Goal: Task Accomplishment & Management: Use online tool/utility

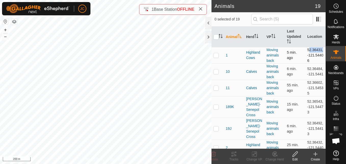
drag, startPoint x: 304, startPoint y: 50, endPoint x: 320, endPoint y: 51, distance: 15.8
click at [320, 51] on td "52.36431, -121.54406" at bounding box center [315, 55] width 20 height 16
copy td "52.36431"
drag, startPoint x: 304, startPoint y: 61, endPoint x: 310, endPoint y: 66, distance: 7.2
click at [310, 63] on td "52.36431, -121.54406" at bounding box center [315, 55] width 20 height 16
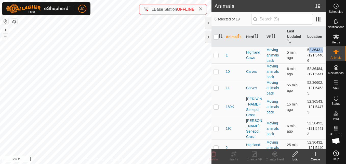
copy td "-121.54406"
drag, startPoint x: 302, startPoint y: 51, endPoint x: 311, endPoint y: 65, distance: 16.8
click at [311, 63] on td "52.36431, -121.54406" at bounding box center [315, 55] width 20 height 16
copy td "52.36431, -121.54406"
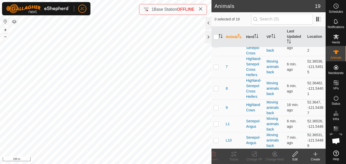
scroll to position [305, 0]
click at [310, 115] on td "52.36526, -121.5446" at bounding box center [315, 123] width 20 height 16
copy td "52.36526"
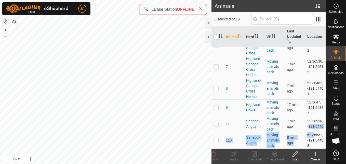
drag, startPoint x: 303, startPoint y: 121, endPoint x: 310, endPoint y: 126, distance: 9.4
drag, startPoint x: 310, startPoint y: 126, endPoint x: 306, endPoint y: 121, distance: 7.1
click at [306, 121] on td "52.36526, -121.5446" at bounding box center [315, 123] width 20 height 16
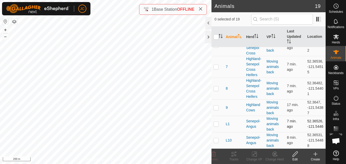
drag, startPoint x: 304, startPoint y: 119, endPoint x: 308, endPoint y: 123, distance: 5.1
click at [308, 123] on td "52.36526, -121.5446" at bounding box center [315, 123] width 20 height 16
copy td "-121.5446"
drag, startPoint x: 303, startPoint y: 106, endPoint x: 313, endPoint y: 124, distance: 21.3
click at [313, 124] on td "52.36526, -121.5446" at bounding box center [315, 123] width 20 height 16
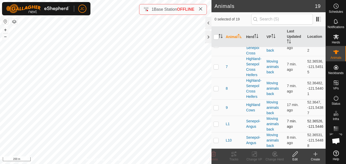
click at [313, 124] on td "52.36526, -121.5446" at bounding box center [315, 123] width 20 height 16
drag, startPoint x: 303, startPoint y: 108, endPoint x: 308, endPoint y: 123, distance: 16.1
click at [308, 123] on td "52.36526, -121.5446" at bounding box center [315, 123] width 20 height 16
copy td "52.36526, -121.5446"
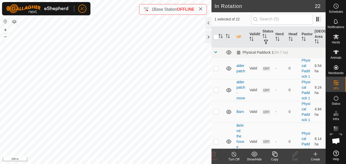
click at [277, 159] on div "Copy" at bounding box center [275, 159] width 20 height 5
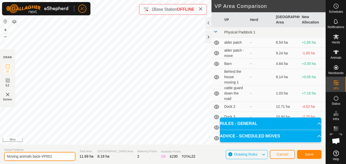
click at [62, 152] on input "Moving animals back-VP001" at bounding box center [39, 156] width 71 height 9
type input "Moving animals back 2"
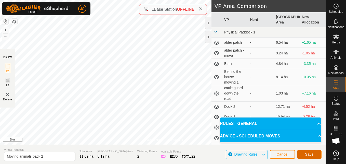
click at [313, 157] on button "Save" at bounding box center [309, 154] width 24 height 9
